Goal: Task Accomplishment & Management: Use online tool/utility

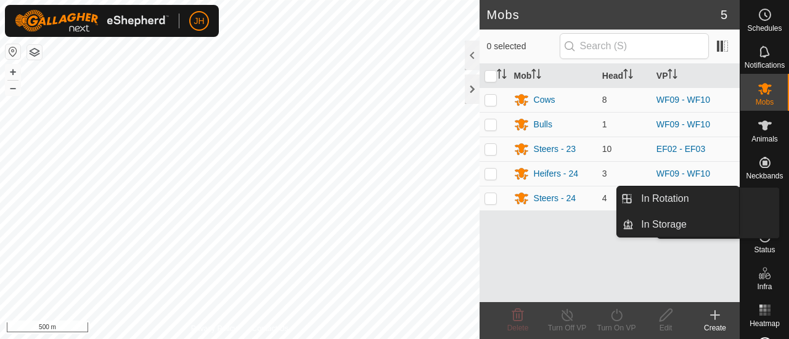
click at [765, 209] on span "VPs" at bounding box center [764, 212] width 14 height 7
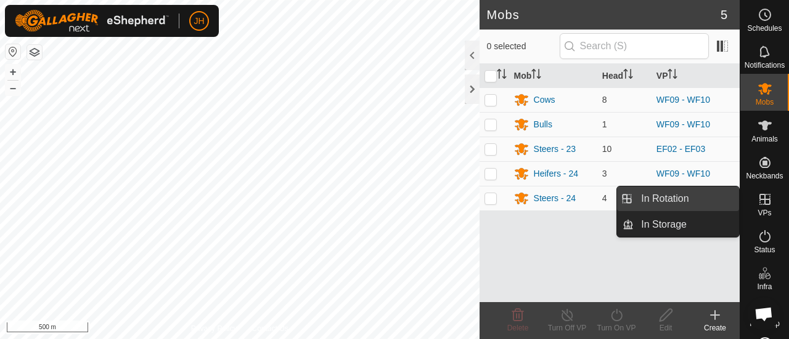
click at [678, 200] on link "In Rotation" at bounding box center [685, 199] width 105 height 25
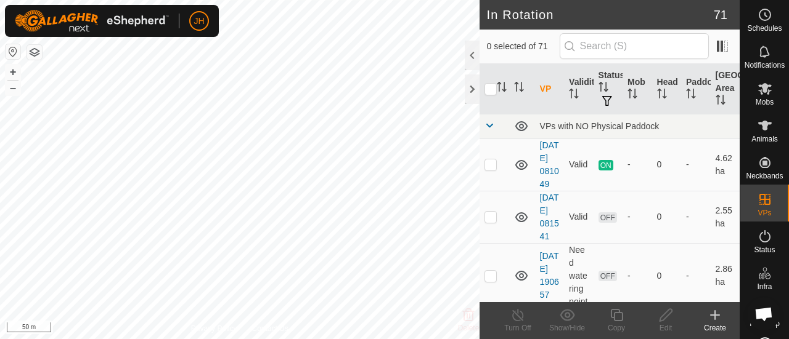
click at [712, 317] on icon at bounding box center [714, 315] width 15 height 15
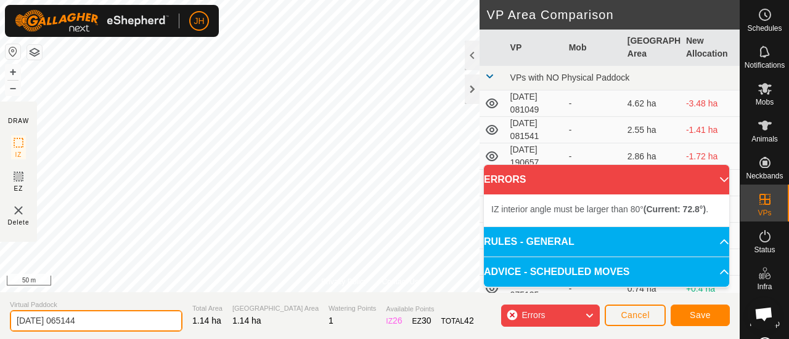
drag, startPoint x: 131, startPoint y: 320, endPoint x: 15, endPoint y: 322, distance: 115.2
click at [15, 322] on input "[DATE] 065144" at bounding box center [96, 322] width 173 height 22
type input "w"
type input "WF10 - WF11"
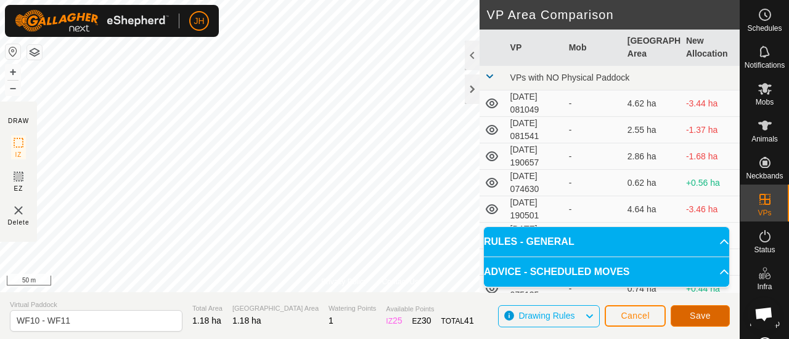
click at [694, 317] on span "Save" at bounding box center [699, 316] width 21 height 10
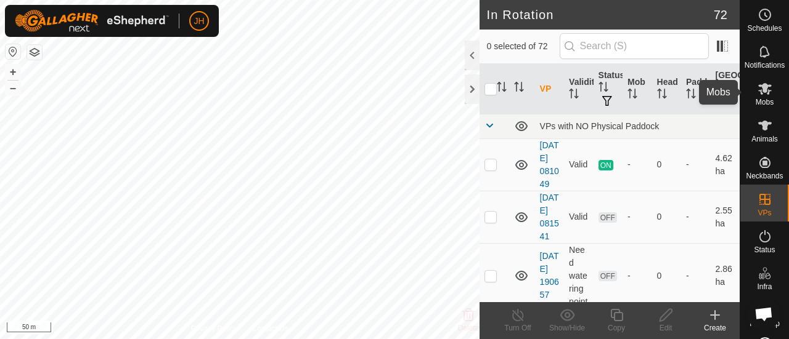
click at [759, 92] on icon at bounding box center [765, 89] width 14 height 12
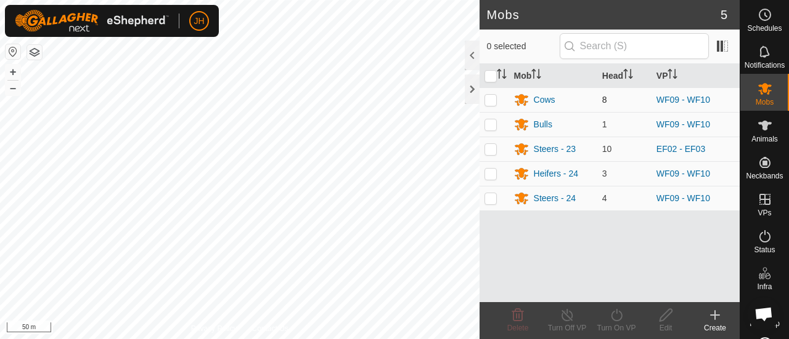
click at [493, 102] on p-checkbox at bounding box center [490, 100] width 12 height 10
checkbox input "true"
click at [492, 126] on p-checkbox at bounding box center [490, 125] width 12 height 10
checkbox input "true"
click at [490, 171] on p-checkbox at bounding box center [490, 174] width 12 height 10
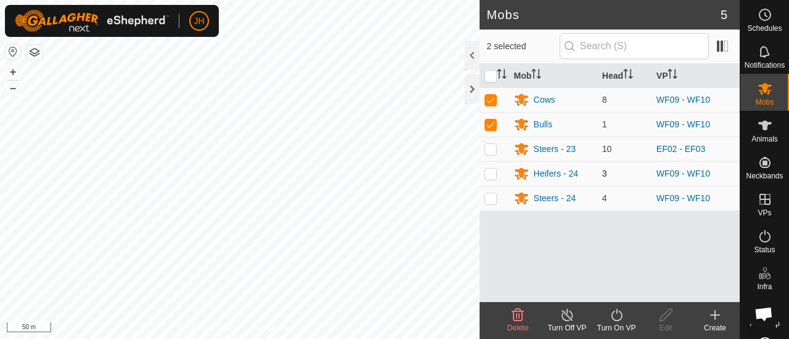
checkbox input "true"
click at [491, 195] on p-checkbox at bounding box center [490, 198] width 12 height 10
checkbox input "true"
click at [615, 322] on icon at bounding box center [616, 315] width 15 height 15
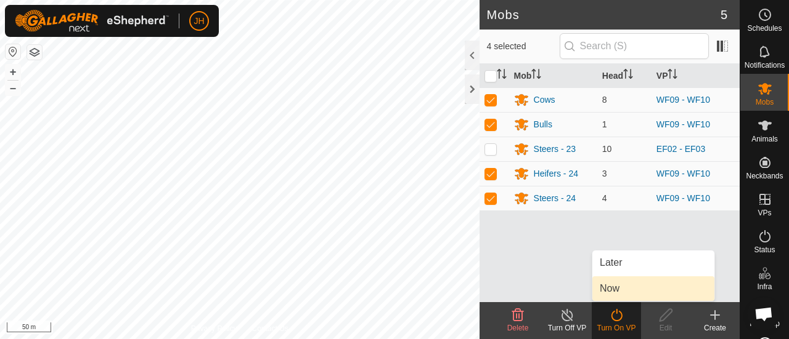
click at [614, 289] on link "Now" at bounding box center [653, 289] width 122 height 25
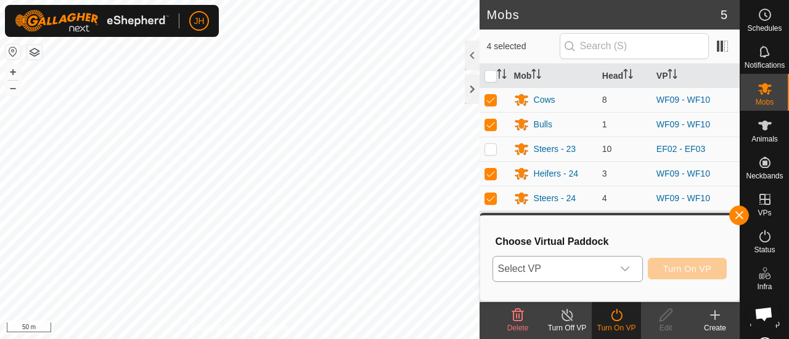
click at [614, 277] on div "dropdown trigger" at bounding box center [624, 269] width 25 height 25
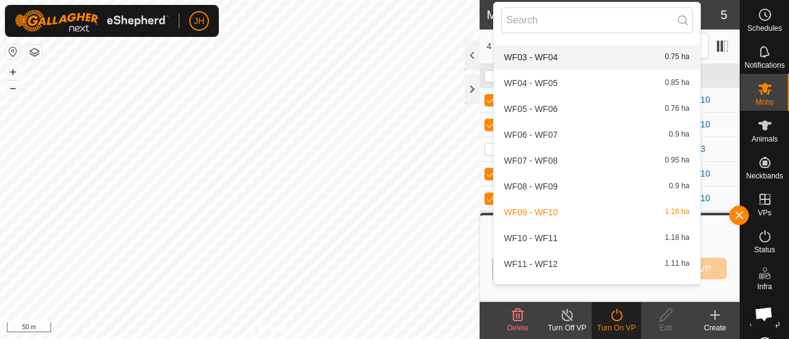
scroll to position [1453, 0]
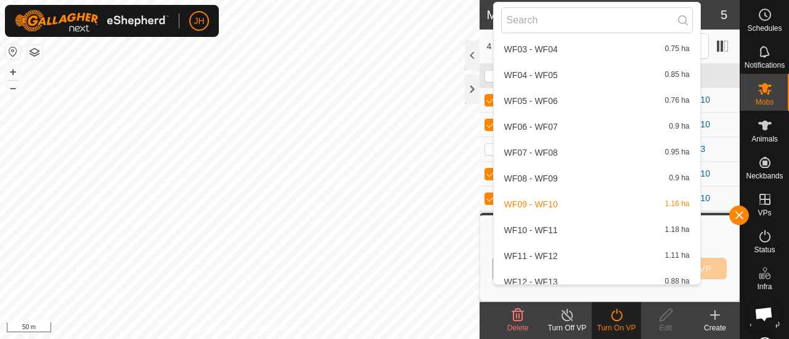
click at [542, 227] on li "WF10 - WF11 1.18 ha" at bounding box center [597, 230] width 206 height 25
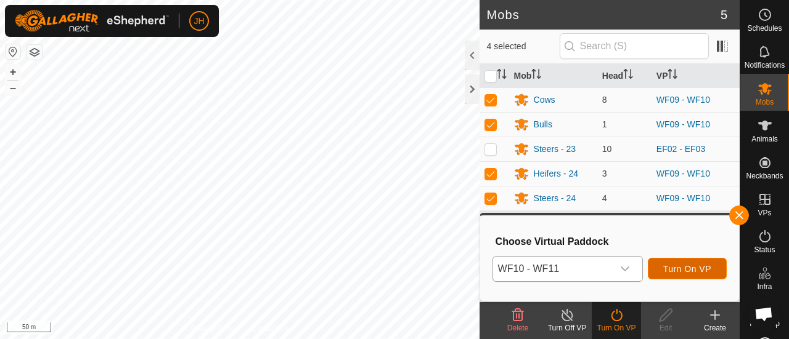
click at [670, 273] on span "Turn On VP" at bounding box center [687, 269] width 48 height 10
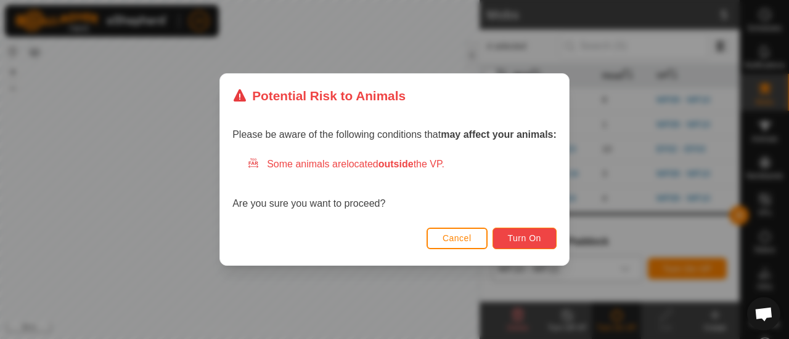
click at [503, 243] on button "Turn On" at bounding box center [524, 239] width 64 height 22
